Goal: Navigation & Orientation: Go to known website

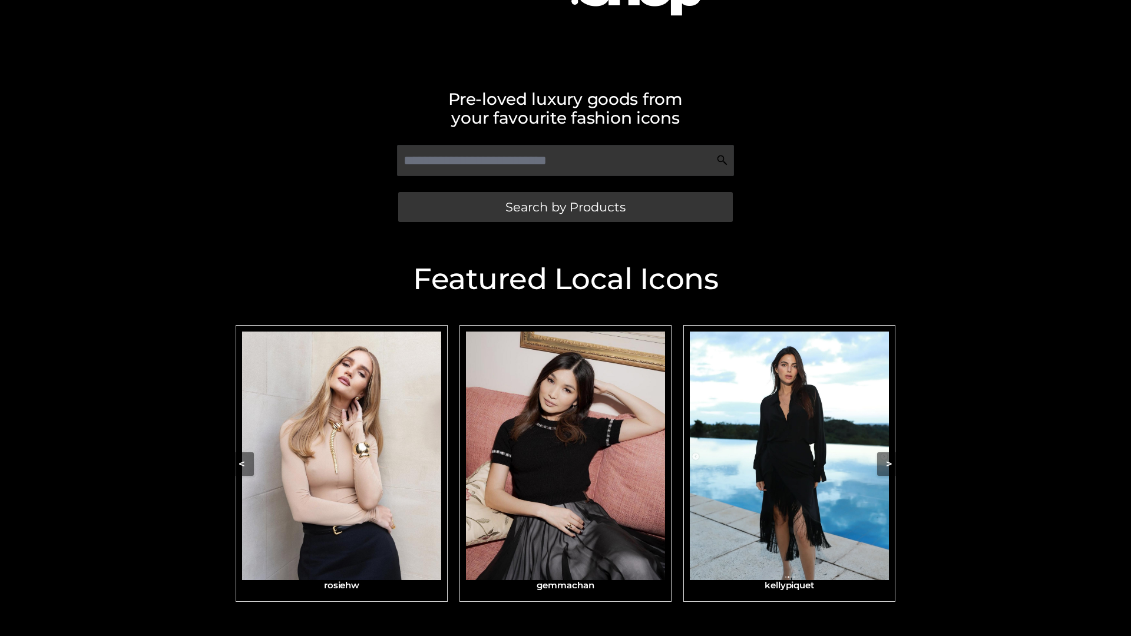
scroll to position [250, 0]
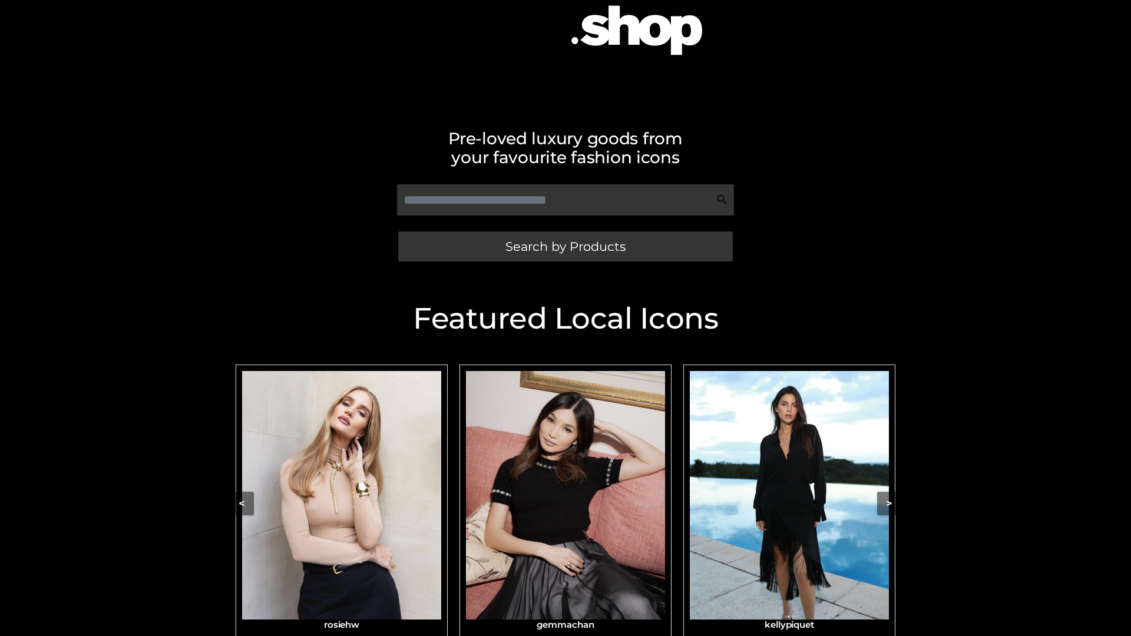
scroll to position [142, 0]
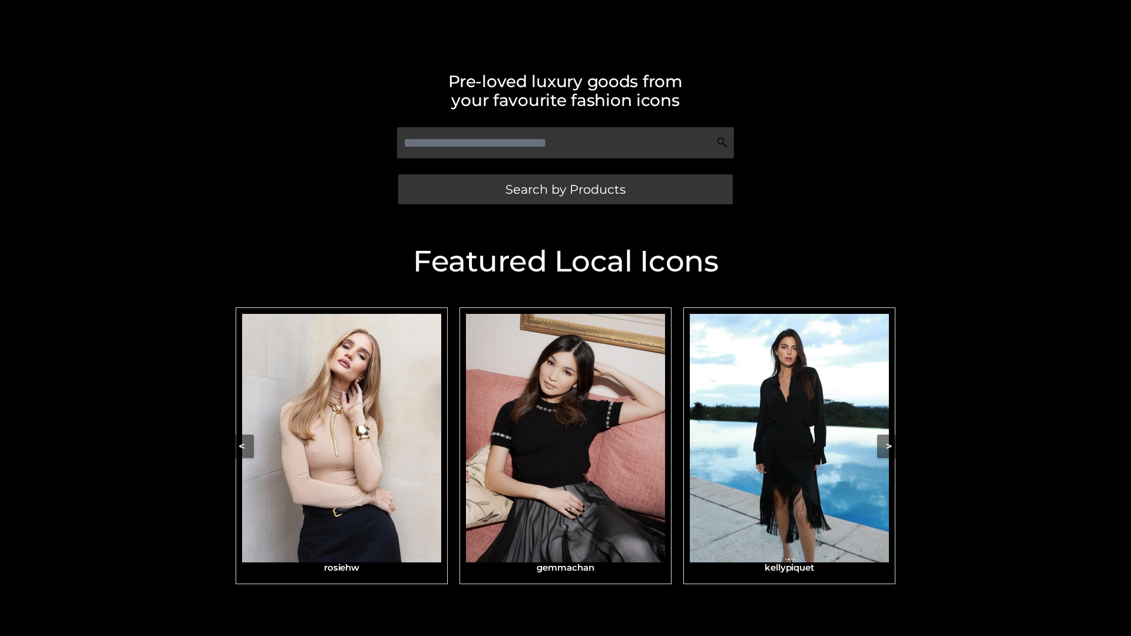
scroll to position [250, 0]
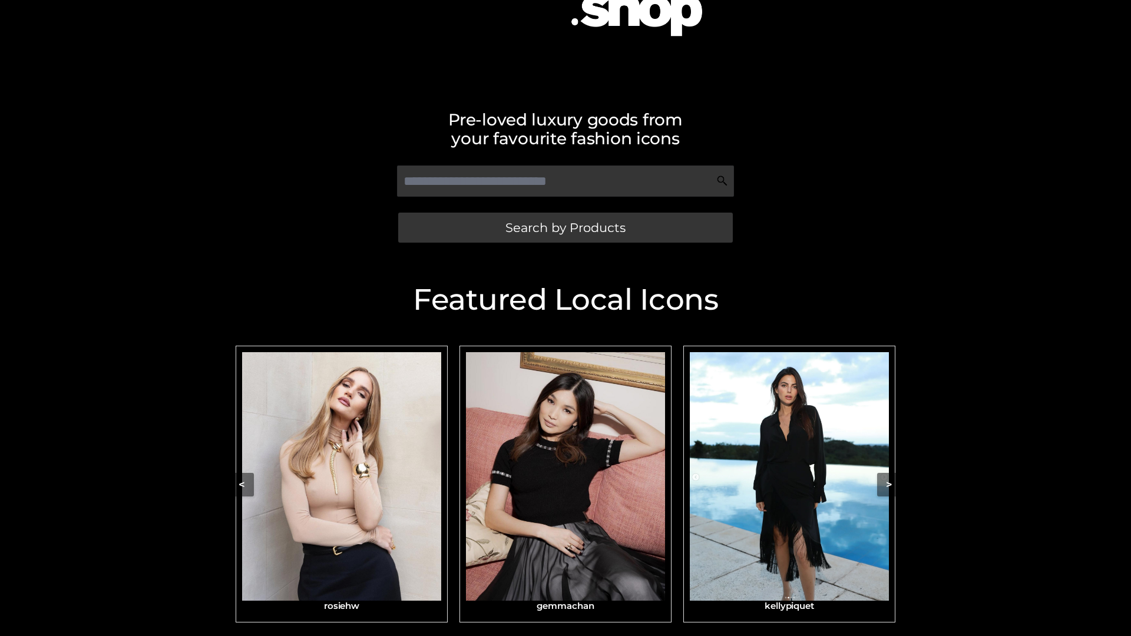
scroll to position [241, 0]
